Goal: Transaction & Acquisition: Purchase product/service

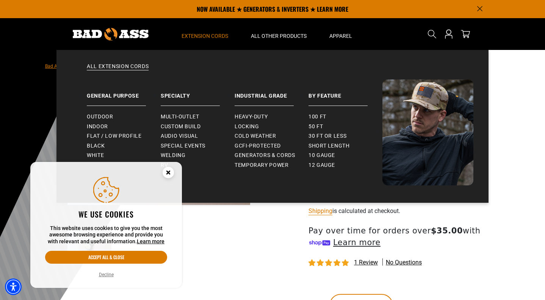
click at [199, 33] on span "Extension Cords" at bounding box center [204, 36] width 47 height 7
click at [311, 126] on span "50 ft" at bounding box center [315, 126] width 14 height 7
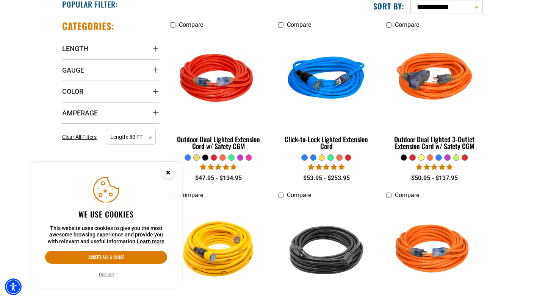
scroll to position [203, 0]
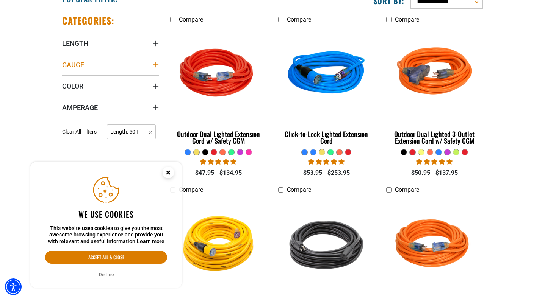
click at [86, 63] on summary "Gauge" at bounding box center [110, 64] width 97 height 21
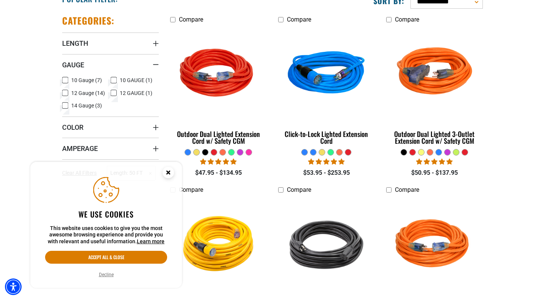
click at [67, 80] on icon at bounding box center [65, 80] width 6 height 10
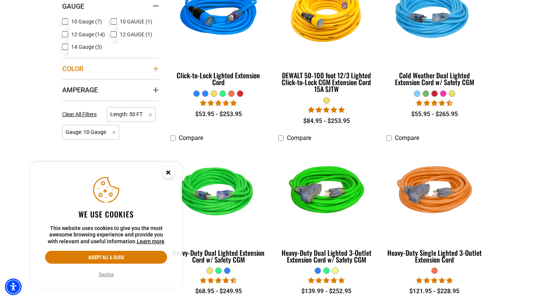
scroll to position [263, 0]
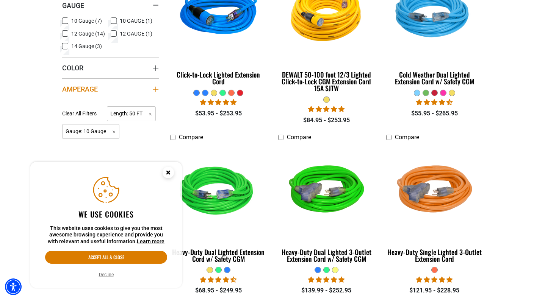
click at [79, 86] on span "Amperage" at bounding box center [80, 89] width 36 height 9
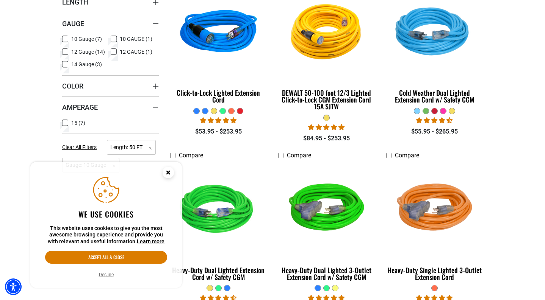
scroll to position [265, 0]
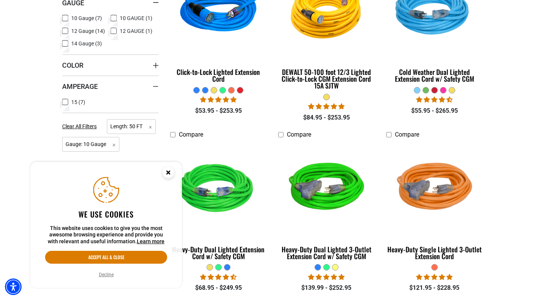
click at [111, 15] on rect at bounding box center [114, 18] width 6 height 6
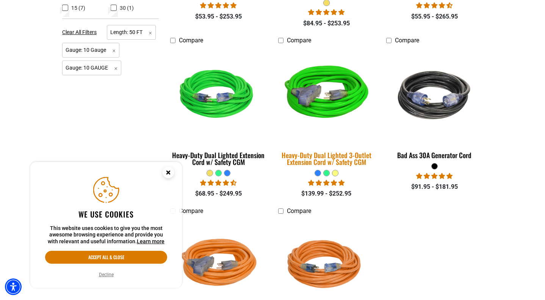
scroll to position [361, 0]
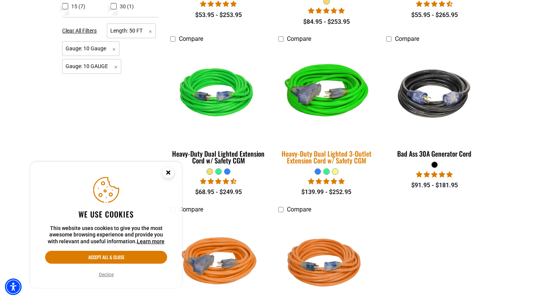
click at [325, 158] on div "Heavy-Duty Dual Lighted 3-Outlet Extension Cord w/ Safety CGM" at bounding box center [326, 157] width 97 height 14
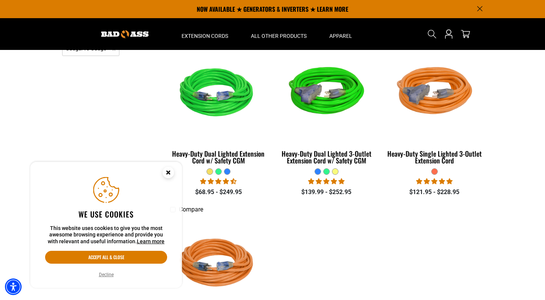
scroll to position [265, 0]
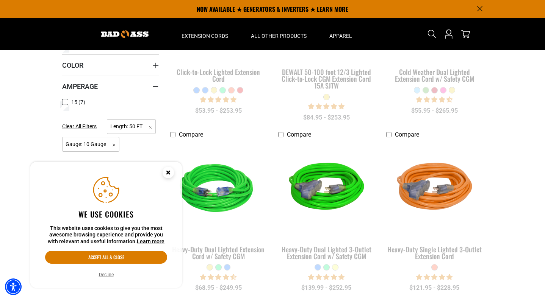
scroll to position [203, 0]
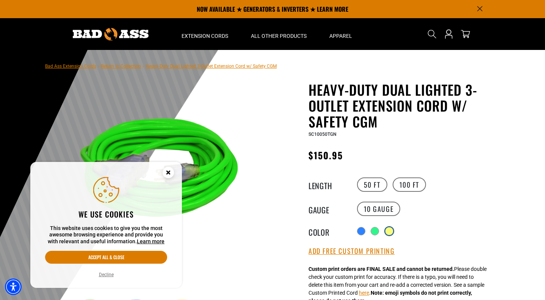
click at [387, 230] on div at bounding box center [389, 232] width 8 height 8
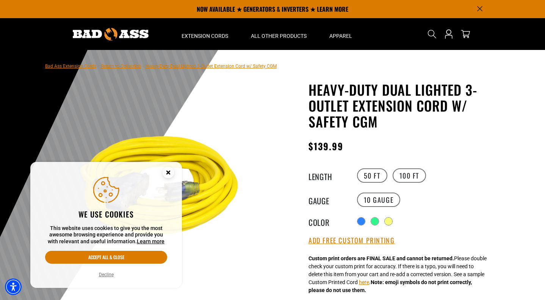
click at [103, 273] on button "Decline" at bounding box center [106, 275] width 19 height 8
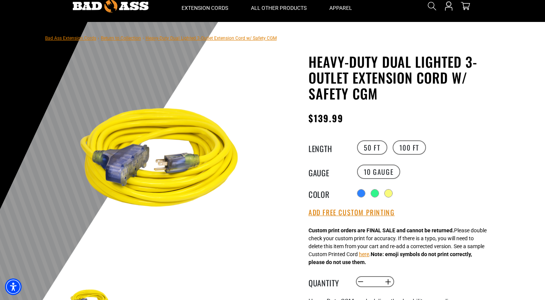
scroll to position [35, 0]
